Goal: Check status: Check status

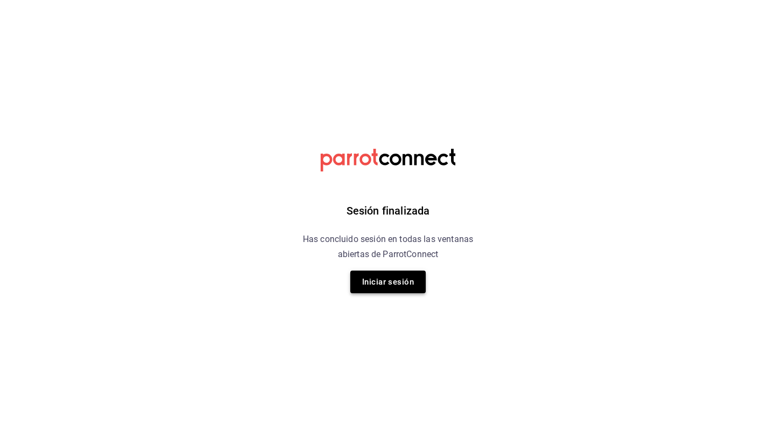
click at [409, 286] on button "Iniciar sesión" at bounding box center [387, 282] width 75 height 23
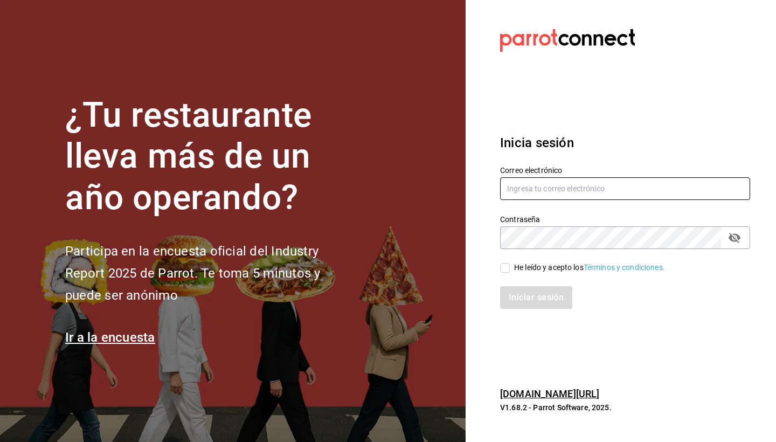
type input "hotaru@grupocosteno.com"
click at [505, 267] on input "He leído y acepto los Términos y condiciones." at bounding box center [505, 268] width 10 height 10
checkbox input "true"
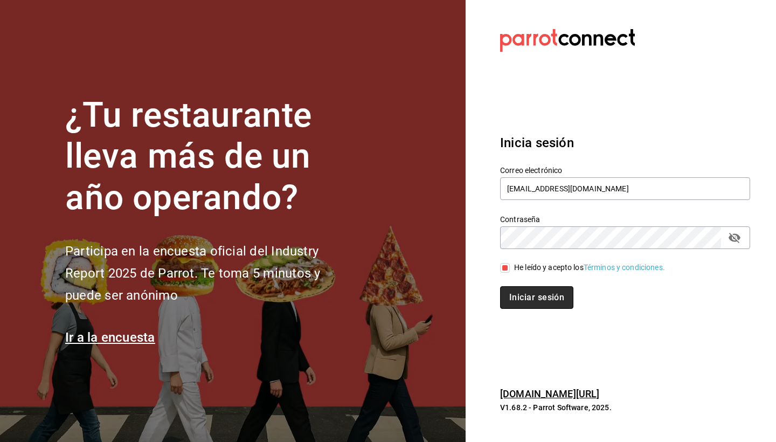
click at [548, 295] on button "Iniciar sesión" at bounding box center [536, 297] width 73 height 23
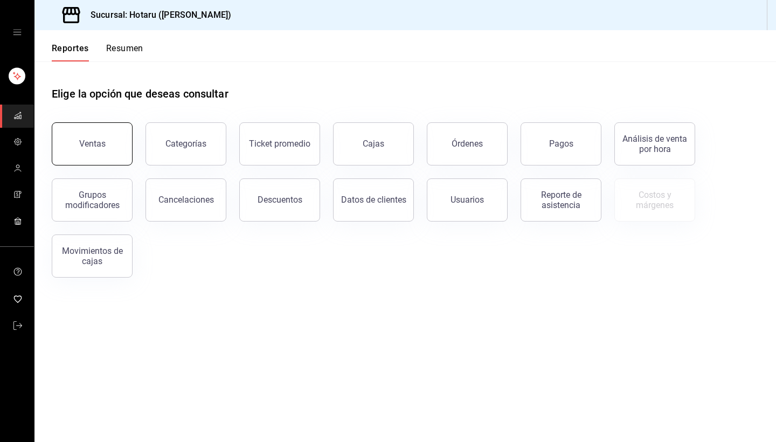
click at [92, 145] on div "Ventas" at bounding box center [92, 144] width 26 height 10
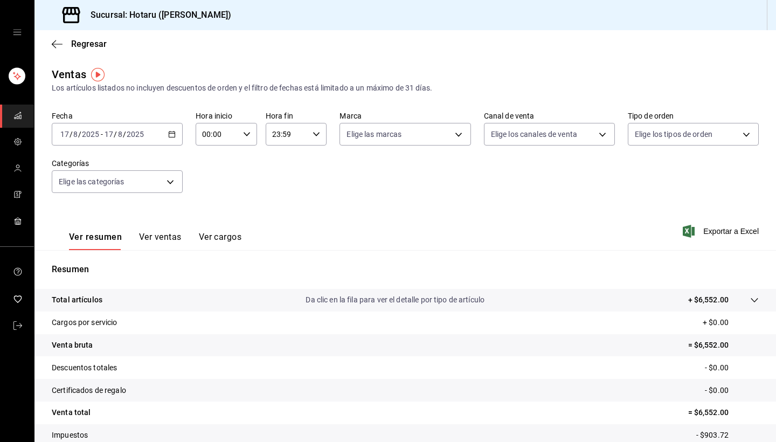
click at [170, 131] on \(Stroke\) "button" at bounding box center [170, 131] width 1 height 1
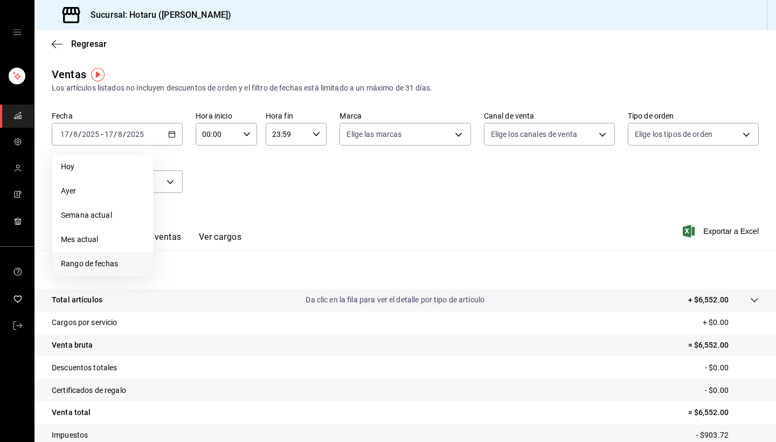
click at [135, 271] on li "Rango de fechas" at bounding box center [102, 264] width 101 height 24
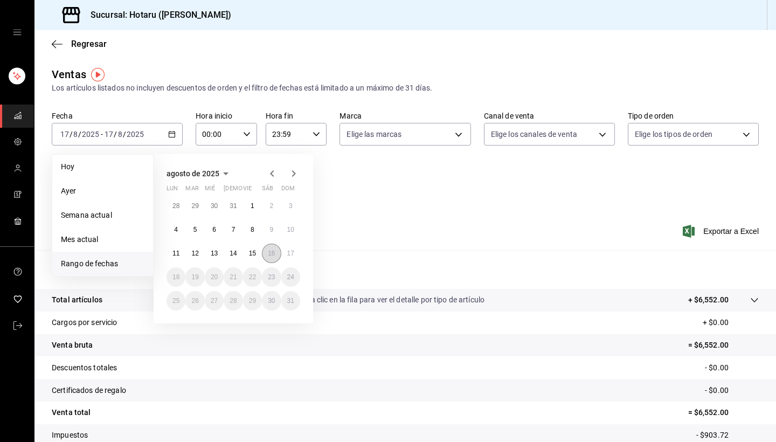
click at [271, 253] on abbr "16" at bounding box center [271, 254] width 7 height 8
click at [290, 254] on abbr "17" at bounding box center [290, 254] width 7 height 8
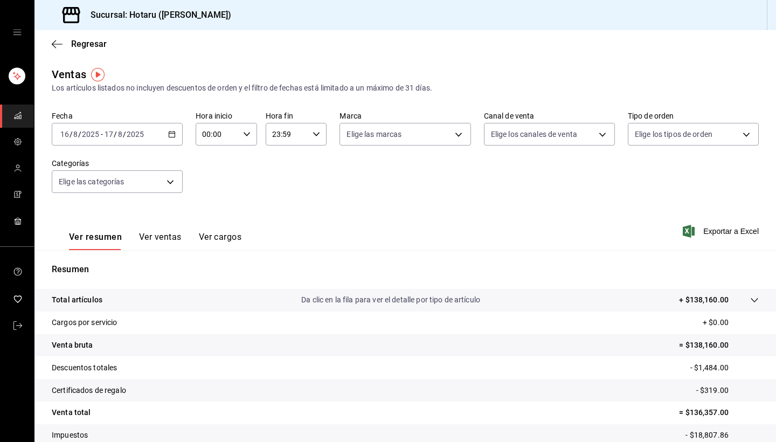
click at [319, 134] on \(Stroke\) "button" at bounding box center [316, 134] width 6 height 4
click at [285, 187] on span "02" at bounding box center [280, 182] width 13 height 9
type input "02:59"
click at [246, 136] on div at bounding box center [388, 221] width 776 height 442
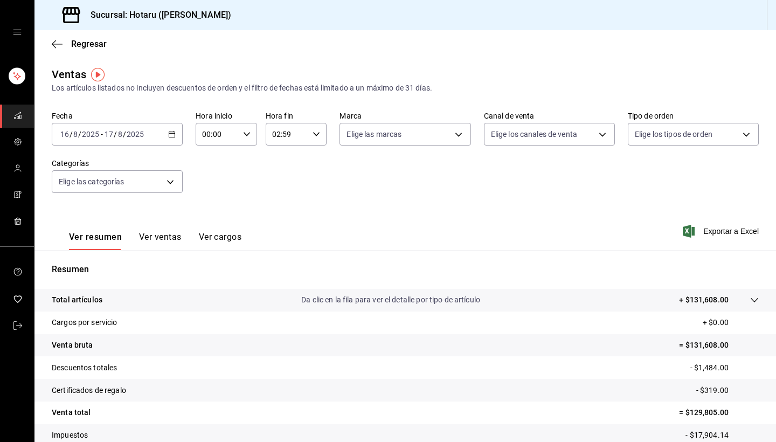
click at [247, 135] on \(Stroke\) "button" at bounding box center [247, 134] width 6 height 4
click at [212, 205] on span "04" at bounding box center [210, 202] width 13 height 9
type input "04:00"
click at [561, 352] on div at bounding box center [388, 221] width 776 height 442
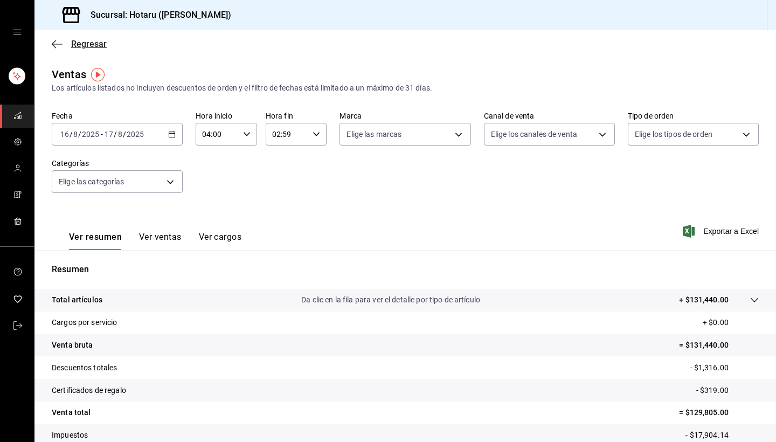
click at [57, 42] on icon "button" at bounding box center [57, 44] width 11 height 10
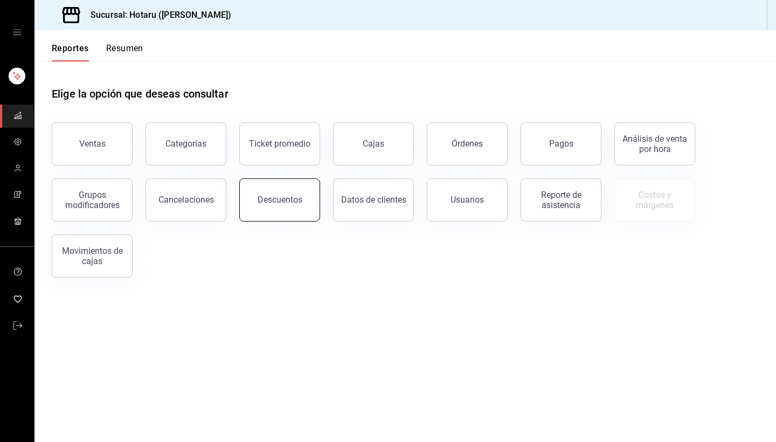
click at [287, 205] on button "Descuentos" at bounding box center [279, 199] width 81 height 43
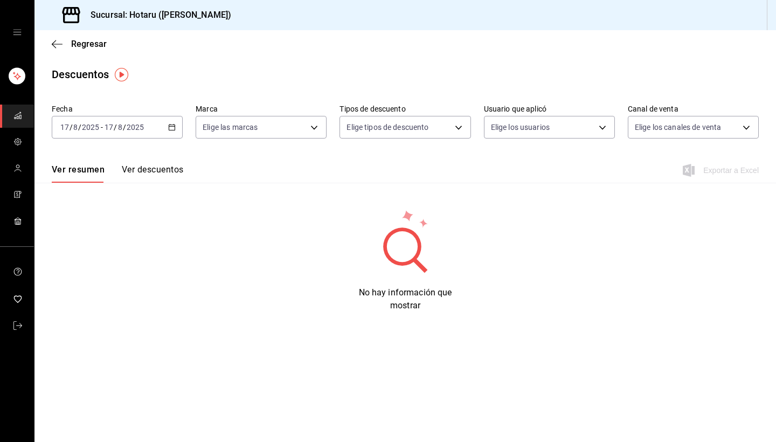
click at [173, 125] on \(Stroke\) "button" at bounding box center [172, 128] width 6 height 6
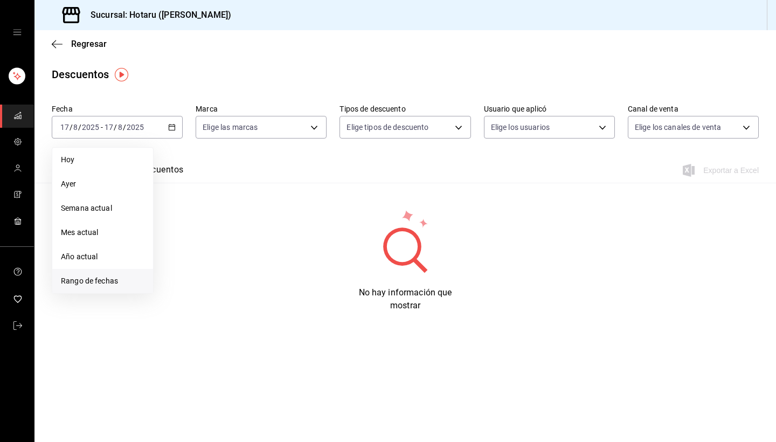
click at [112, 282] on span "Rango de fechas" at bounding box center [103, 280] width 84 height 11
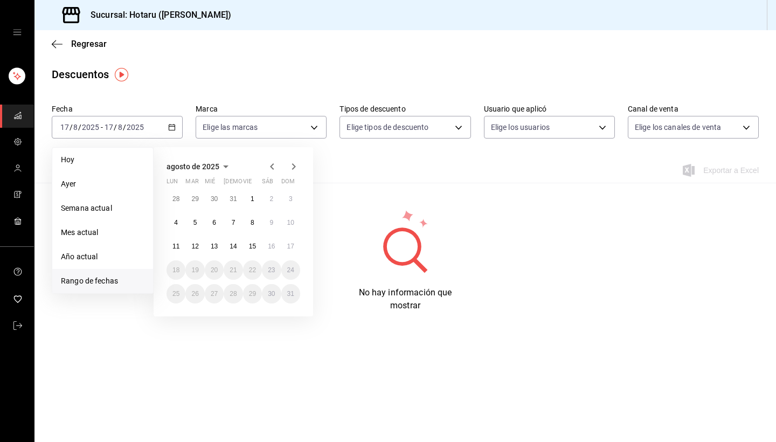
click at [270, 242] on button "16" at bounding box center [271, 246] width 19 height 19
click at [294, 246] on button "17" at bounding box center [290, 246] width 19 height 19
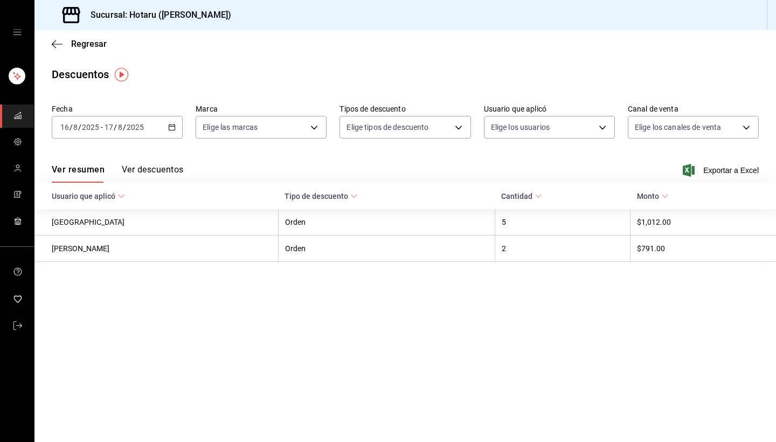
click at [180, 171] on button "Ver descuentos" at bounding box center [152, 173] width 61 height 18
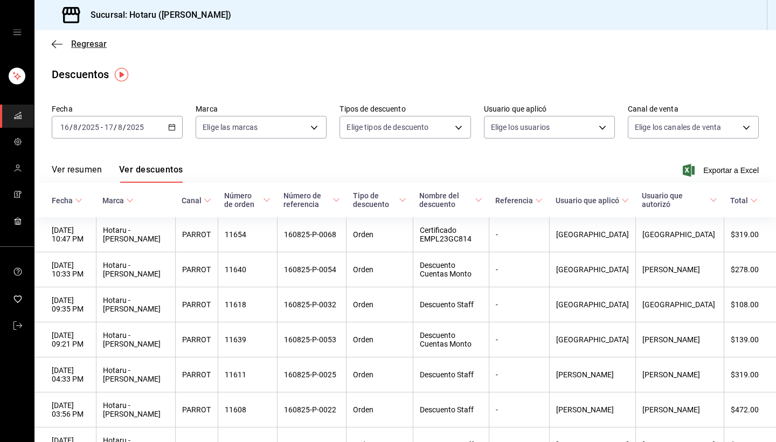
click at [56, 47] on icon "button" at bounding box center [54, 44] width 4 height 8
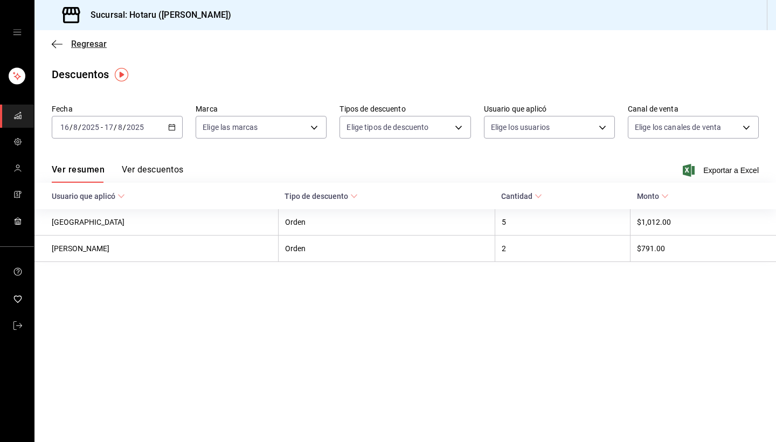
click at [54, 45] on icon "button" at bounding box center [57, 44] width 11 height 10
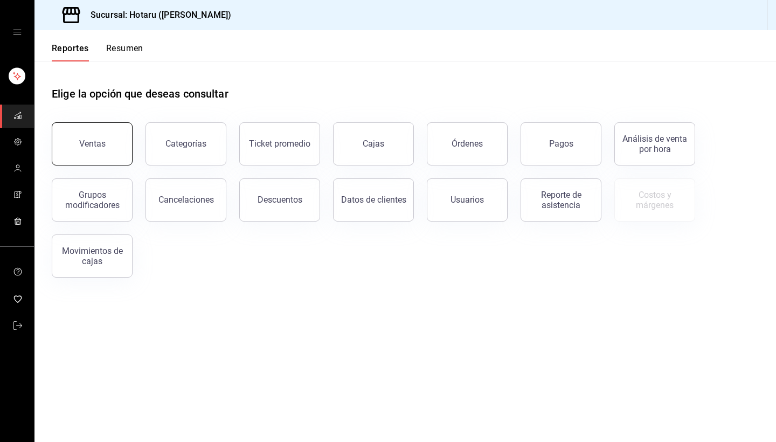
click at [106, 136] on button "Ventas" at bounding box center [92, 143] width 81 height 43
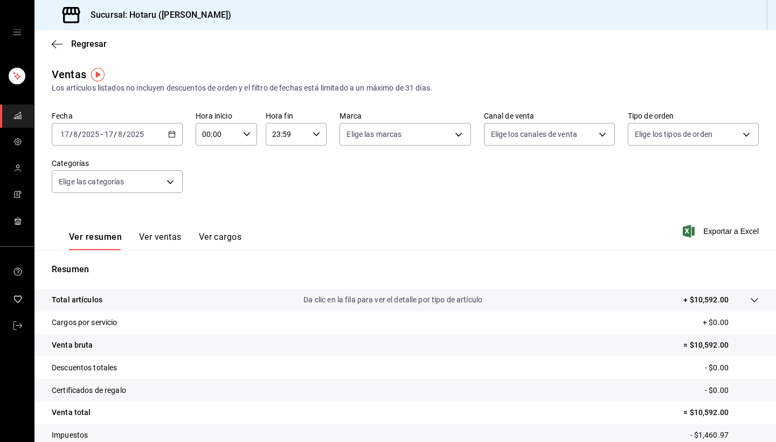
click at [171, 135] on icon "button" at bounding box center [172, 134] width 8 height 8
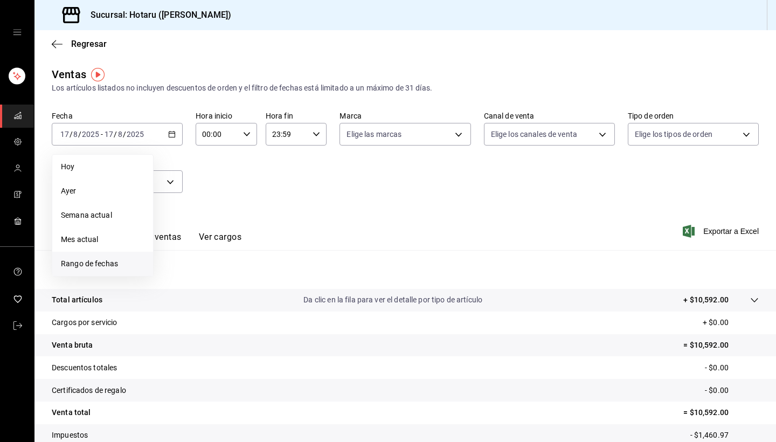
click at [112, 259] on span "Rango de fechas" at bounding box center [103, 263] width 84 height 11
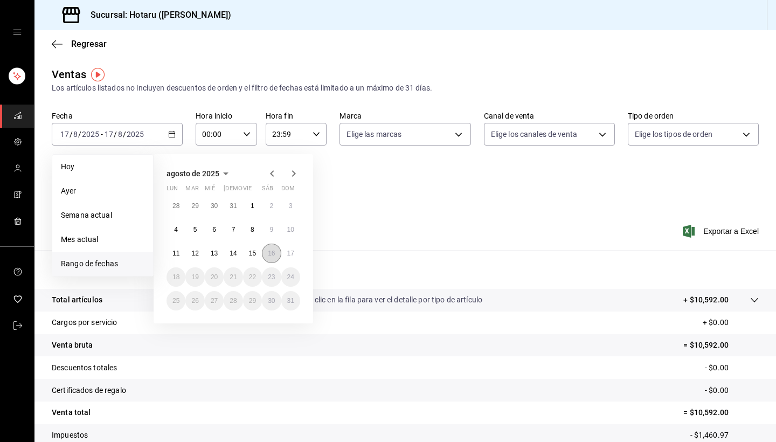
click at [271, 250] on abbr "16" at bounding box center [271, 254] width 7 height 8
click at [293, 253] on abbr "17" at bounding box center [290, 254] width 7 height 8
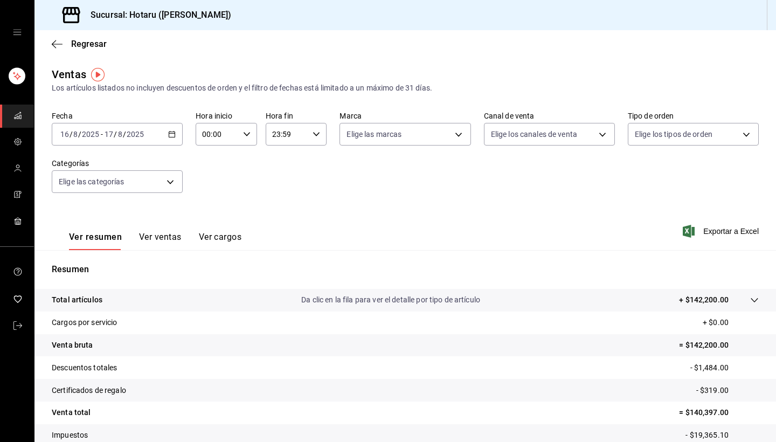
click at [249, 134] on \(Stroke\) "button" at bounding box center [247, 134] width 6 height 4
drag, startPoint x: 213, startPoint y: 218, endPoint x: 213, endPoint y: 209, distance: 9.7
click at [213, 209] on button "02" at bounding box center [211, 214] width 26 height 22
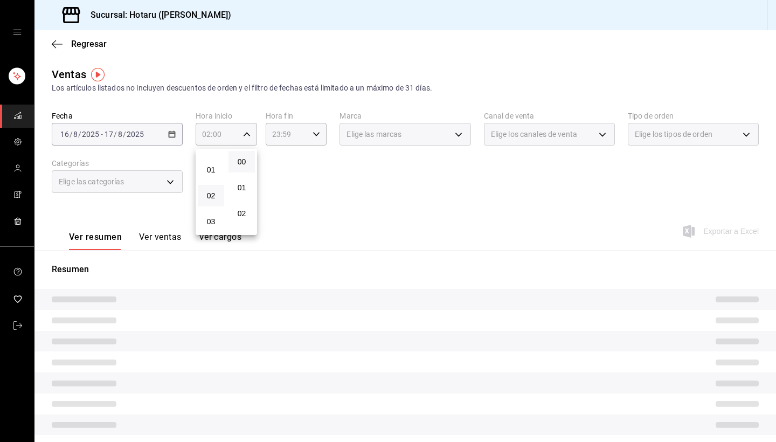
scroll to position [43, 0]
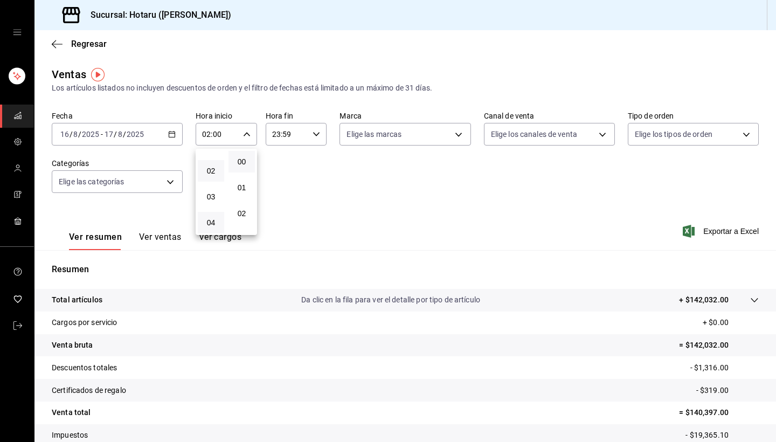
click at [213, 232] on button "04" at bounding box center [211, 223] width 26 height 22
type input "04:00"
click at [454, 346] on div at bounding box center [388, 221] width 776 height 442
click at [318, 133] on icon "button" at bounding box center [317, 134] width 8 height 8
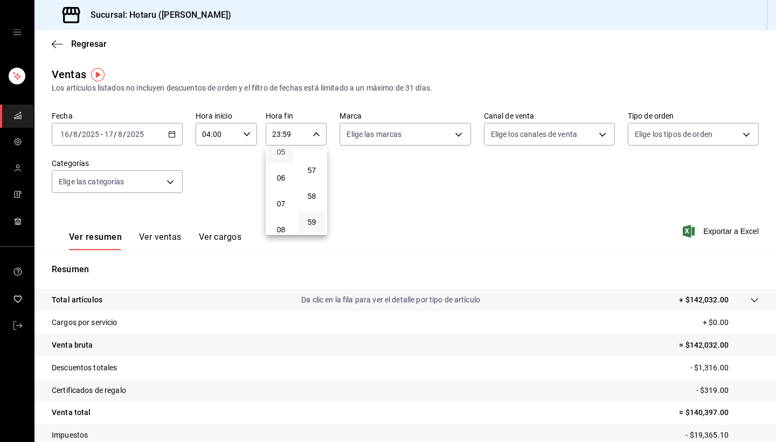
click at [285, 156] on span "05" at bounding box center [280, 152] width 13 height 9
type input "05:59"
click at [452, 233] on div at bounding box center [388, 221] width 776 height 442
click at [452, 233] on div "Ver resumen Ver ventas Ver cargos Exportar a Excel" at bounding box center [406, 228] width 742 height 44
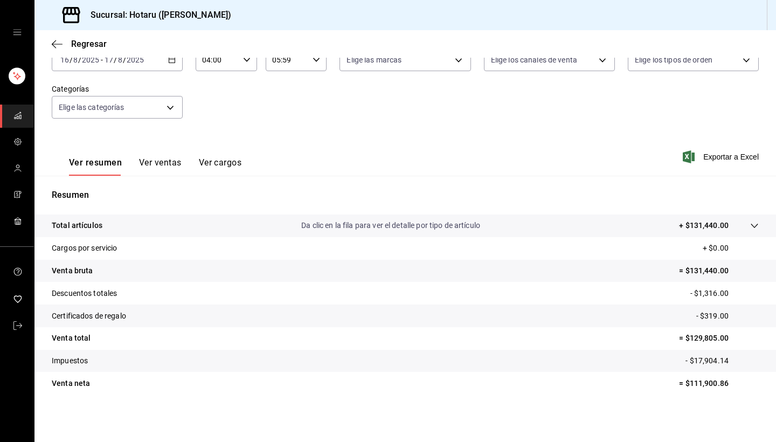
scroll to position [74, 0]
click at [459, 226] on p "Da clic en la fila para ver el detalle por tipo de artículo" at bounding box center [390, 225] width 179 height 11
